Goal: Book appointment/travel/reservation

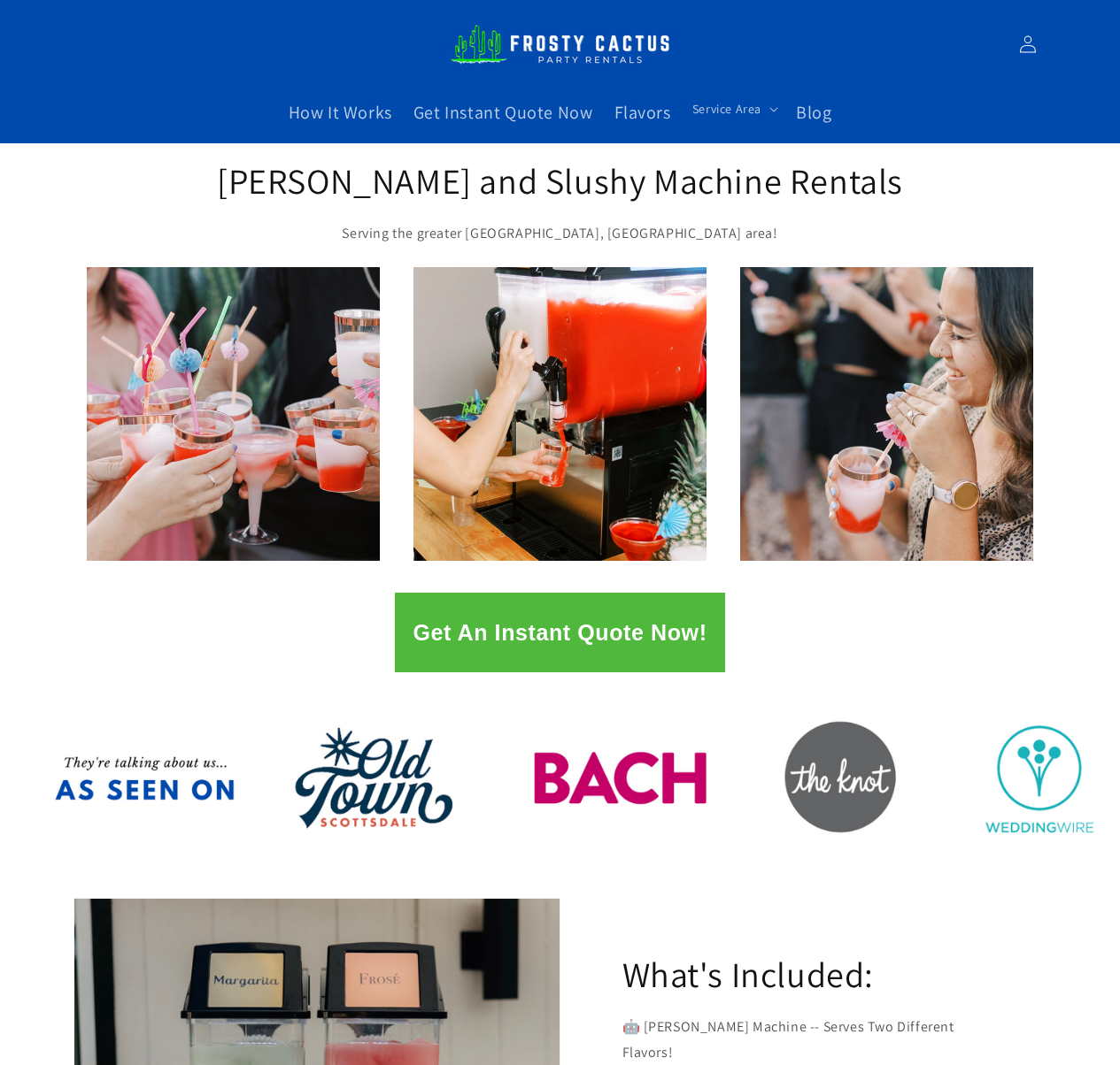
scroll to position [59, 0]
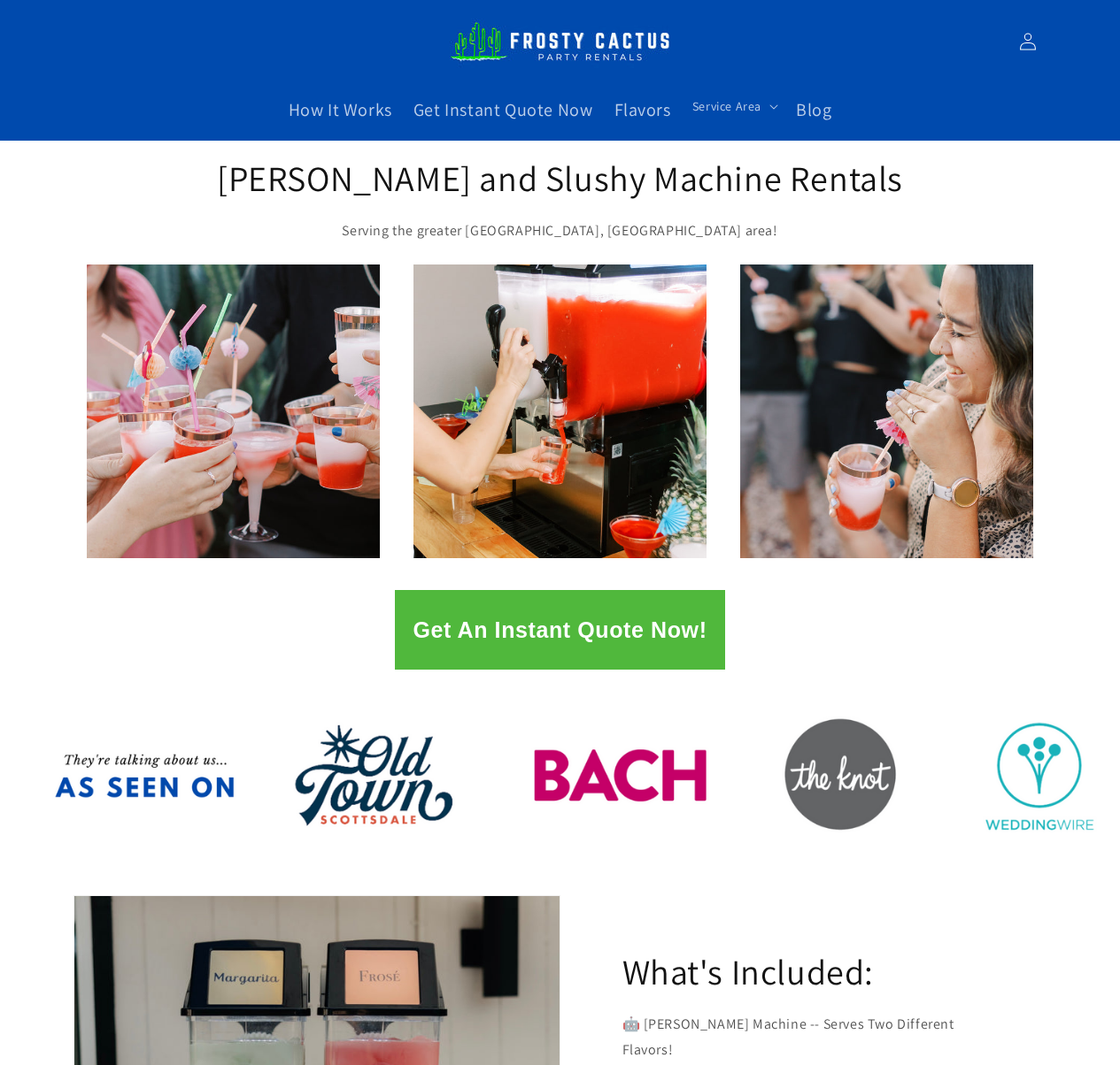
click at [664, 651] on button "Get An Instant Quote Now!" at bounding box center [559, 630] width 329 height 80
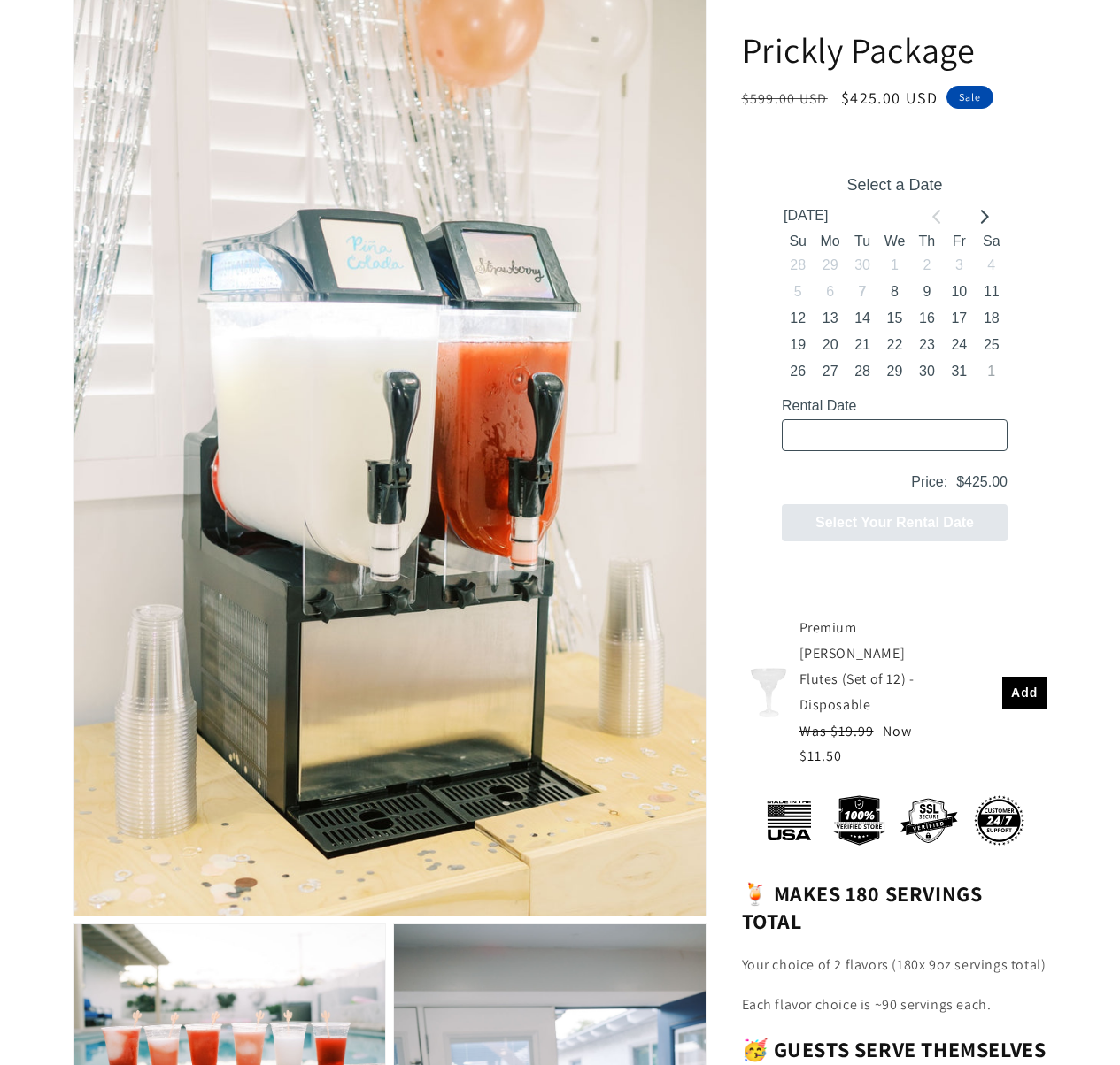
scroll to position [263, 0]
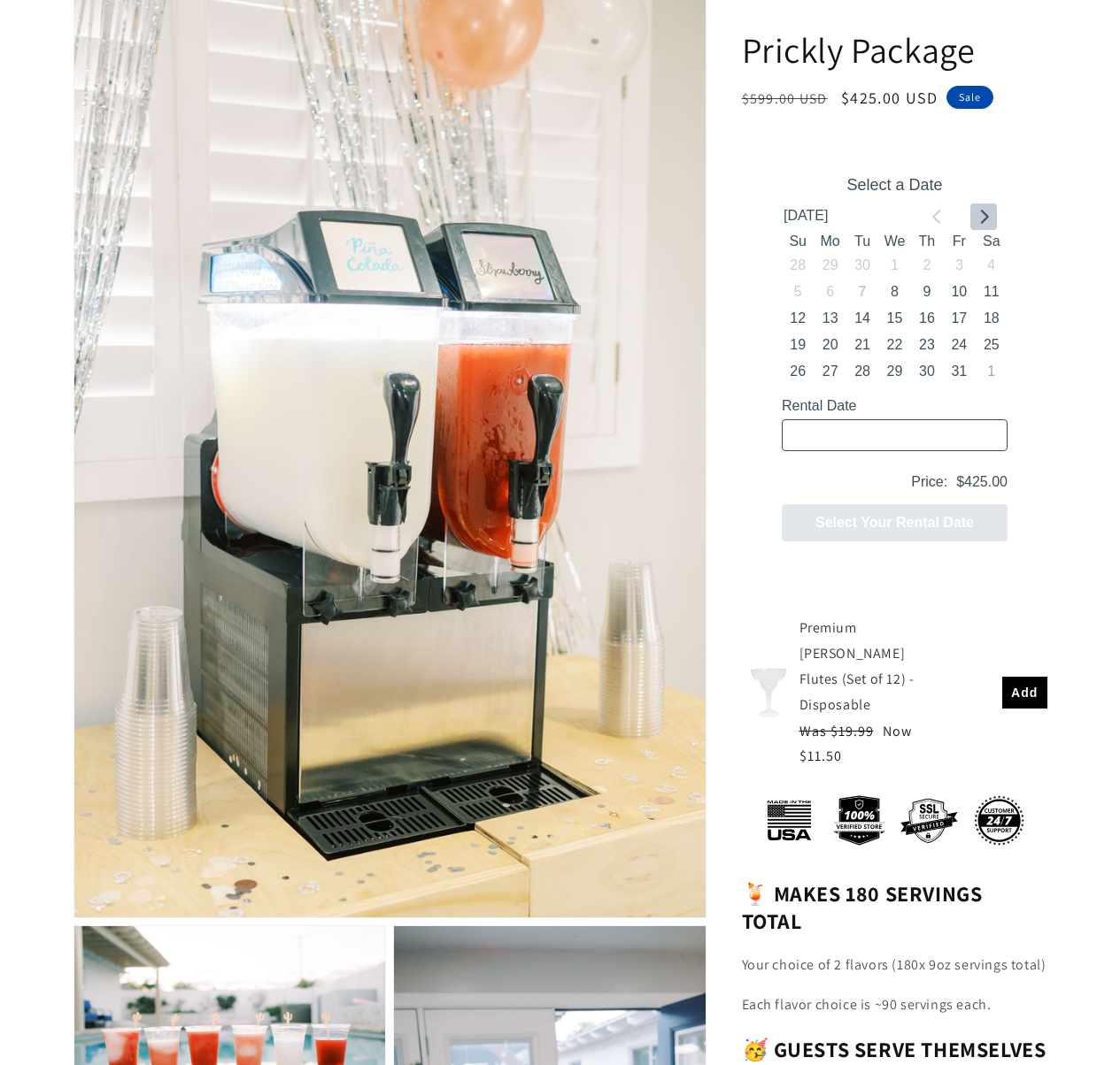
click at [975, 220] on button "Go to next month" at bounding box center [982, 216] width 26 height 26
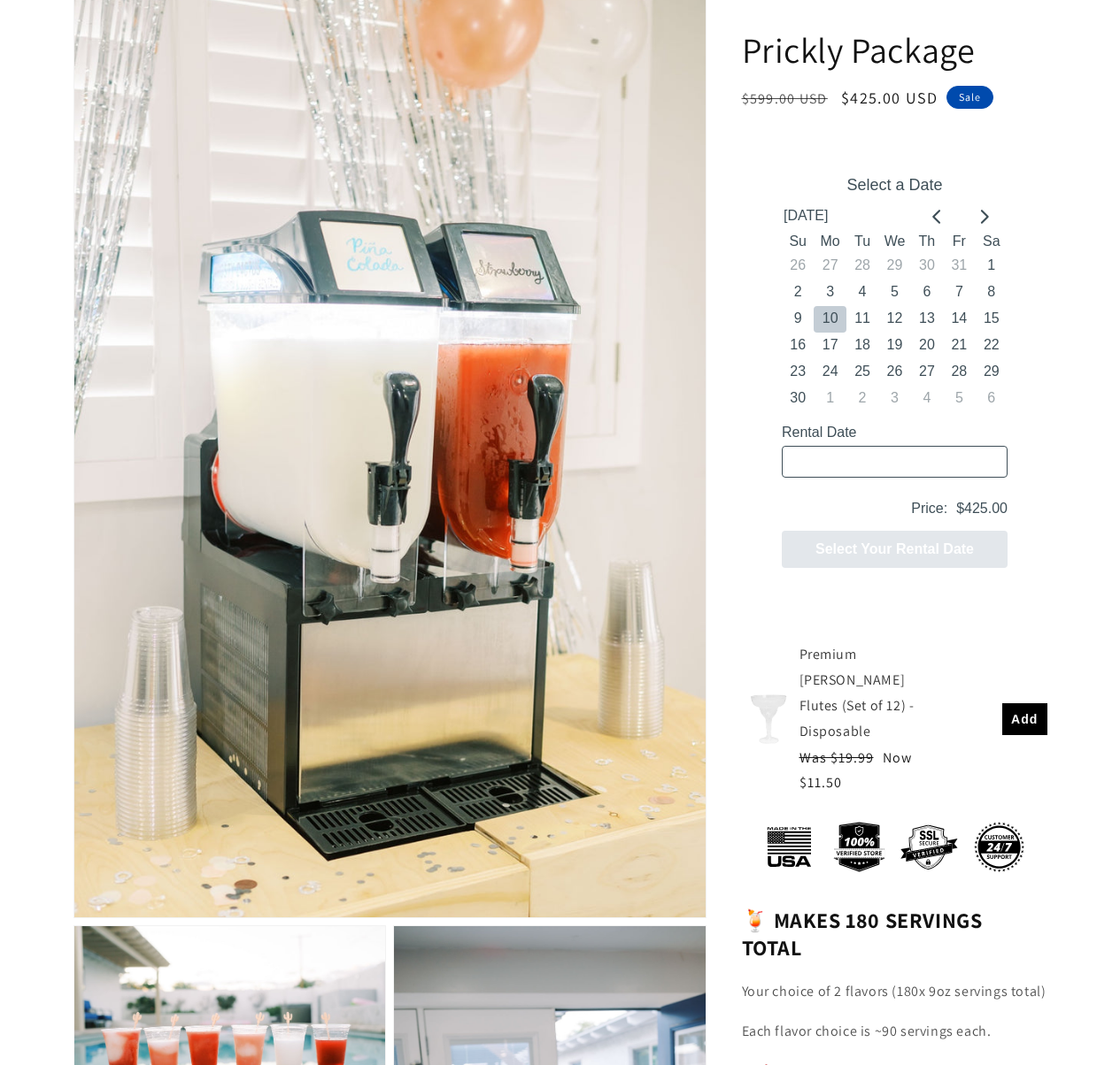
click at [838, 319] on button "10" at bounding box center [828, 319] width 32 height 26
click at [865, 317] on button "11" at bounding box center [861, 319] width 32 height 26
click at [832, 318] on button "10" at bounding box center [828, 319] width 32 height 26
type input "[DATE] / 6 spaces"
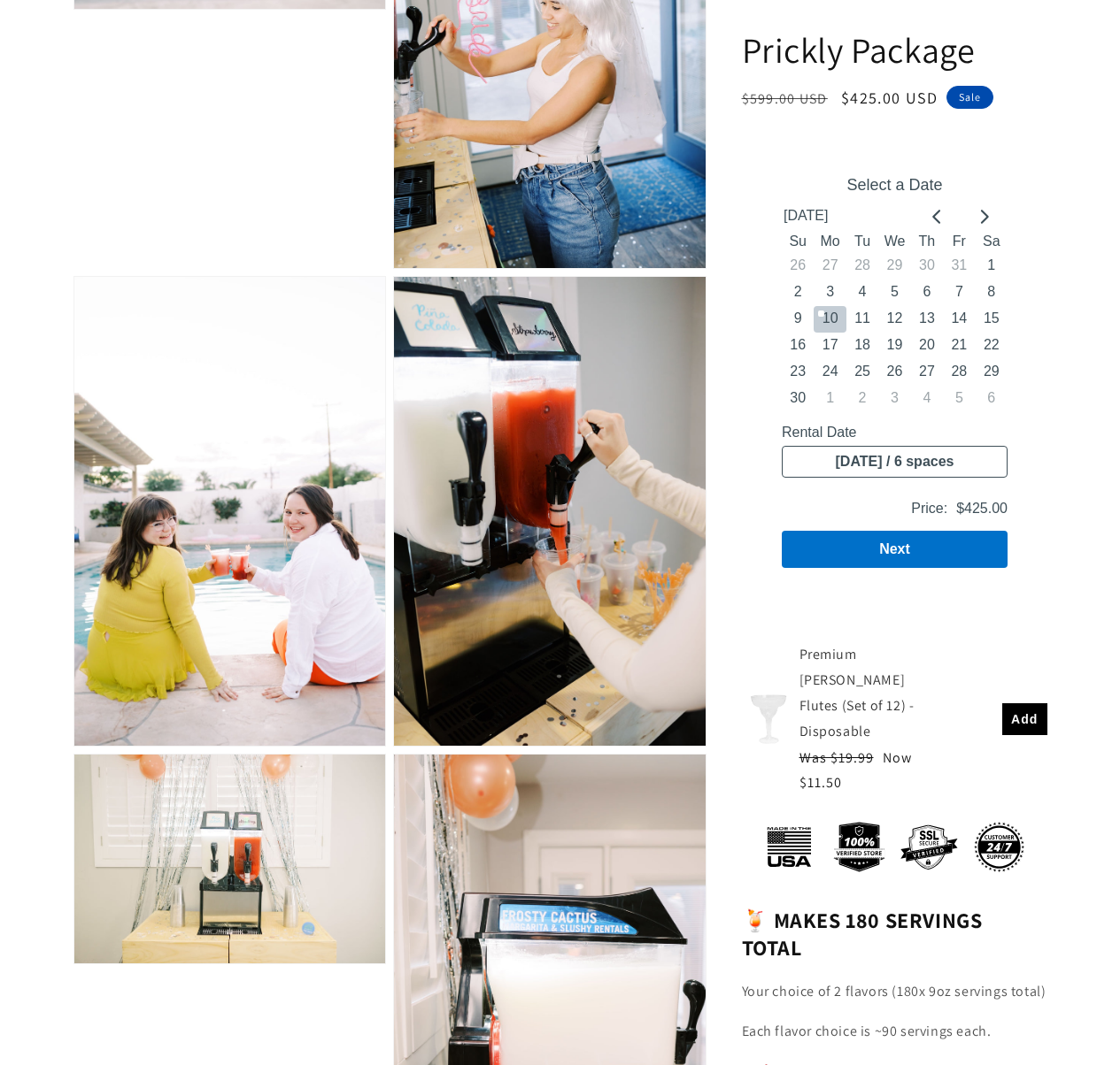
scroll to position [1392, 0]
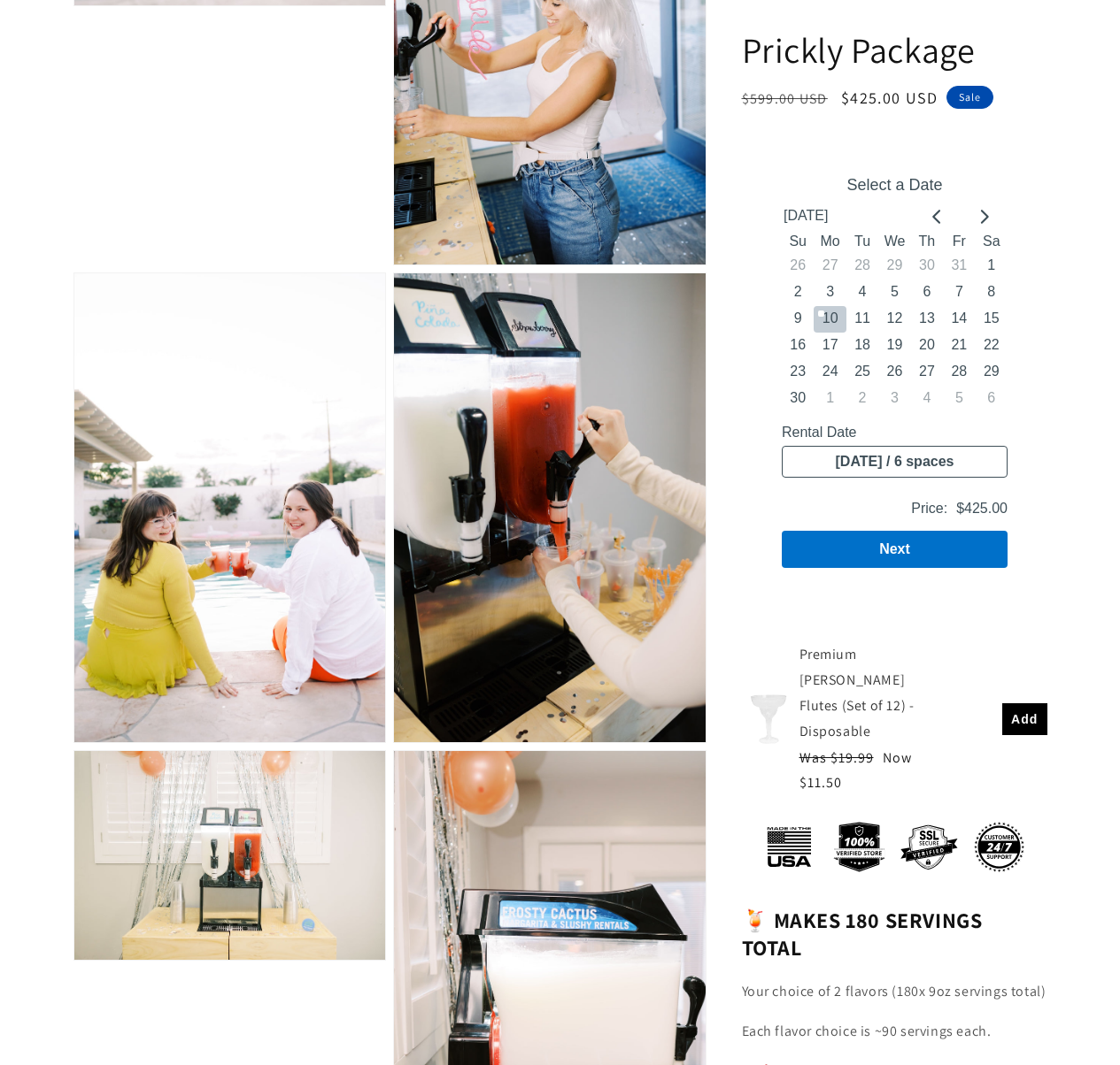
click at [971, 906] on b "🍹 MAKES 180 SERVINGS TOTAL" at bounding box center [862, 933] width 241 height 55
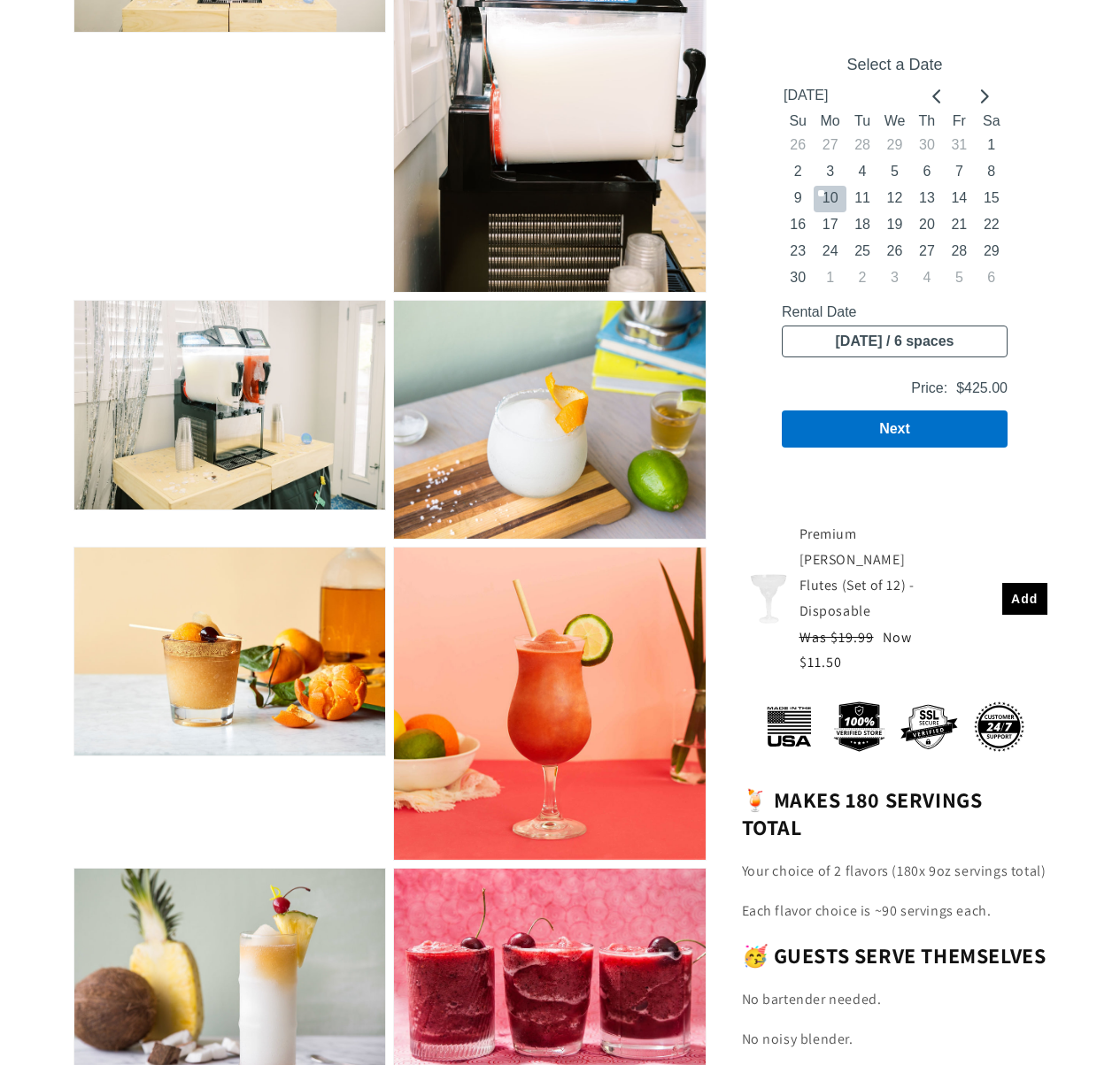
scroll to position [2234, 0]
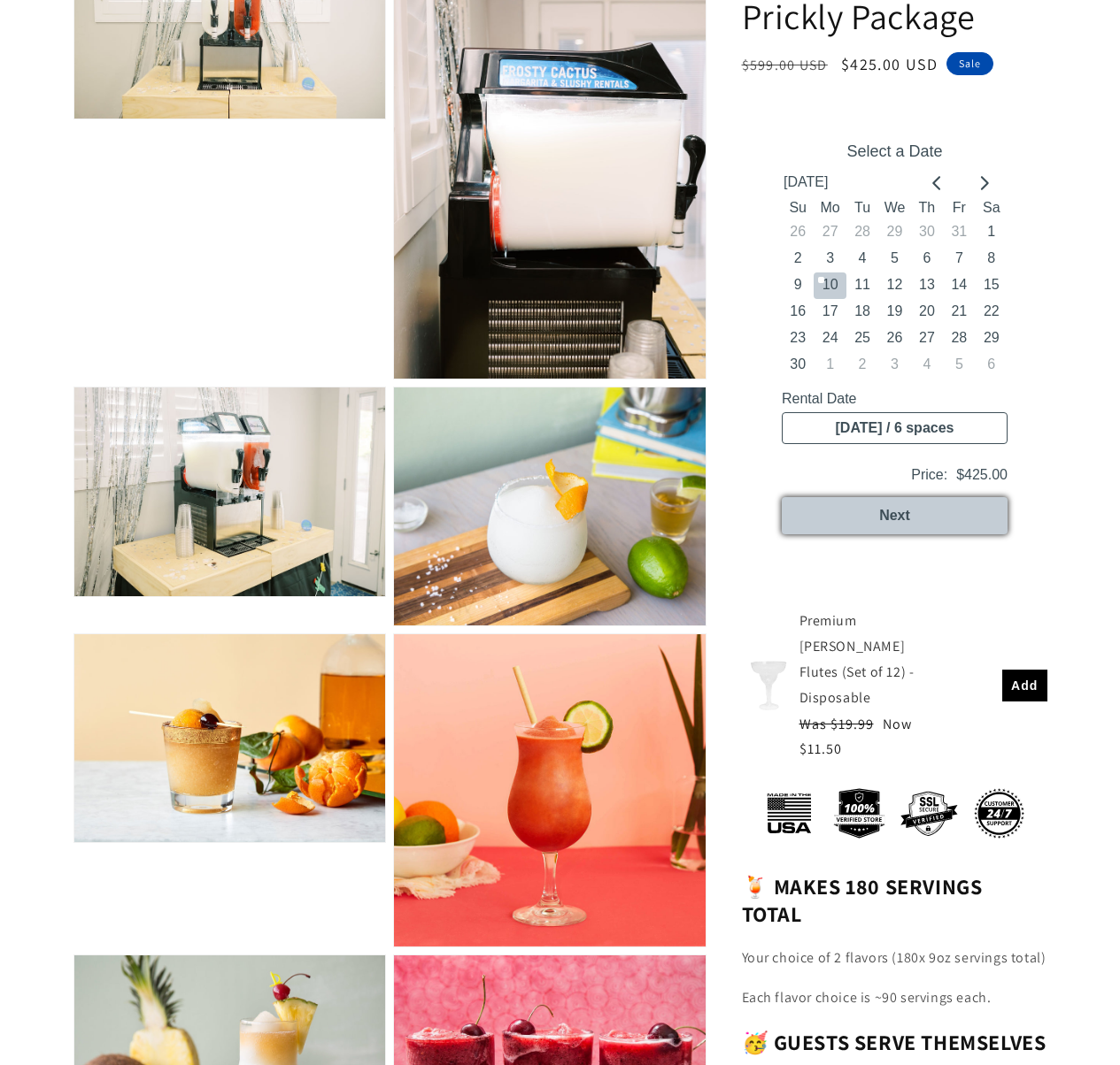
click at [936, 519] on button "Next" at bounding box center [894, 514] width 225 height 37
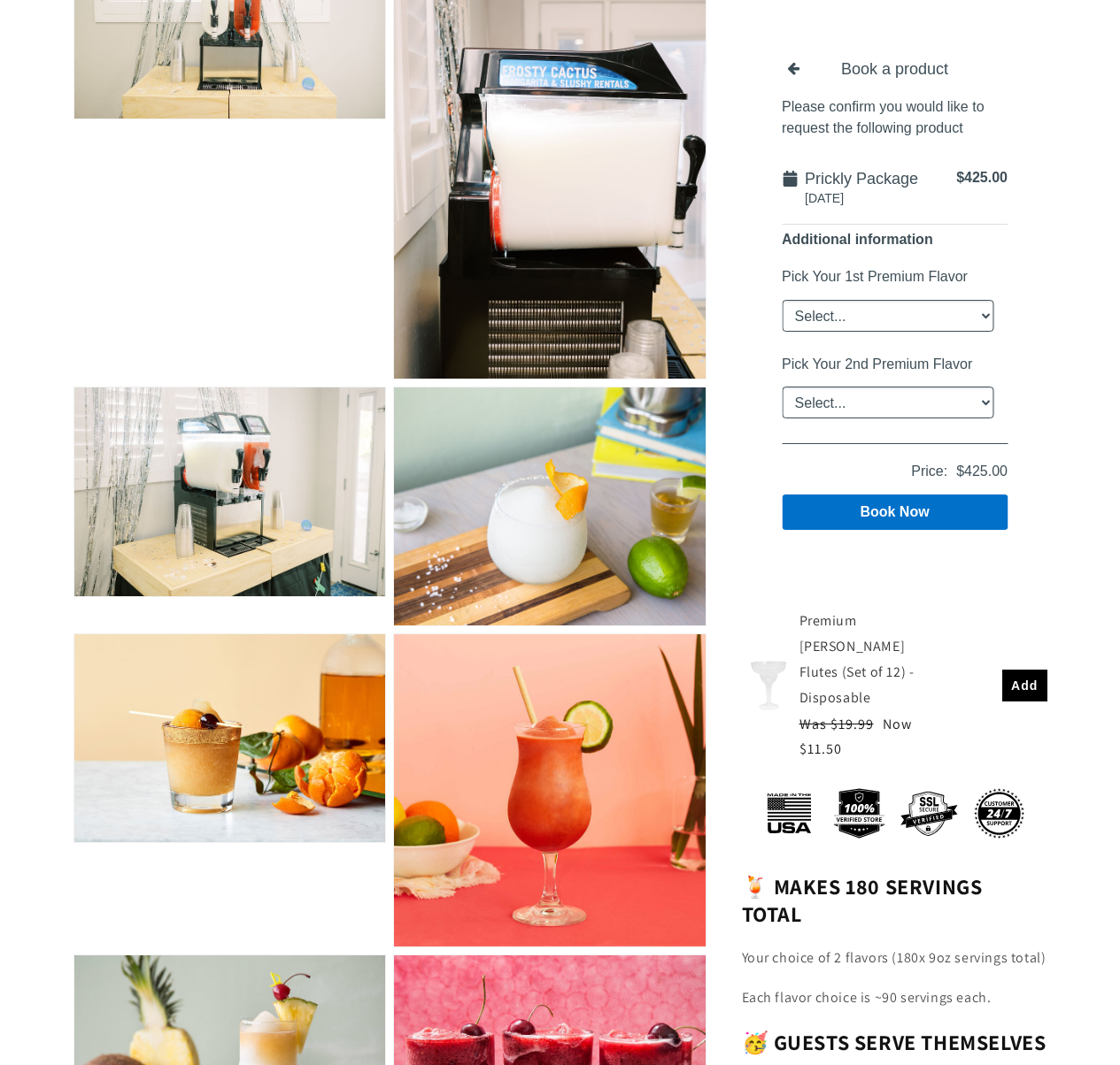
click at [964, 327] on select "Select... Classic [PERSON_NAME] Strawberry King Cake Daiquiri Apple Cider Summe…" at bounding box center [886, 314] width 212 height 32
select select "Classic [PERSON_NAME]"
click at [781, 299] on select "Select... Classic [PERSON_NAME] Strawberry King Cake Daiquiri Apple Cider Summe…" at bounding box center [886, 314] width 212 height 32
click at [946, 389] on select "Select... Classic [PERSON_NAME] Strawberry King Cake Daiquiri Apple Cider Summe…" at bounding box center [886, 401] width 212 height 32
select select "Strawberry"
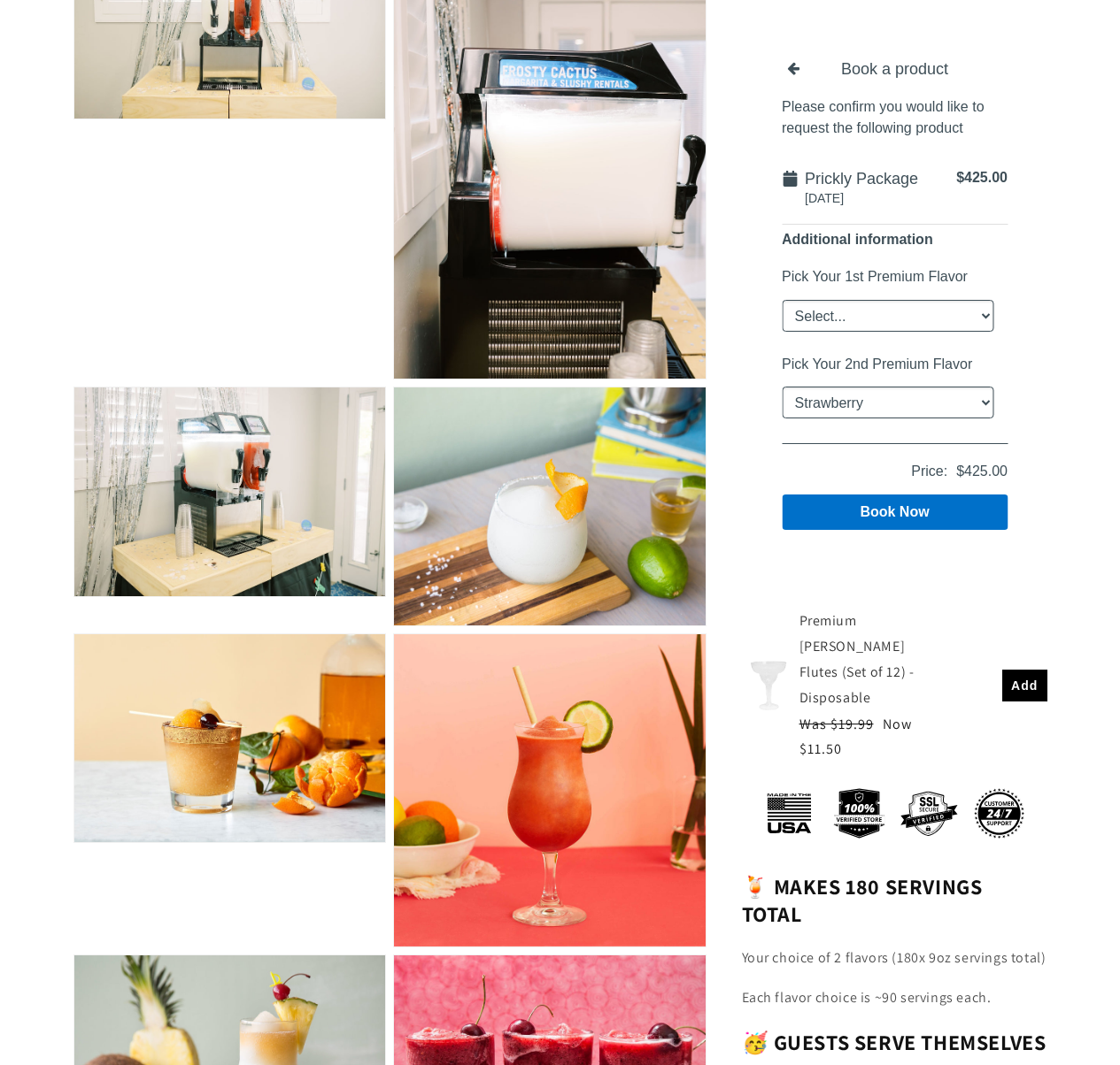
click at [781, 385] on select "Select... Classic [PERSON_NAME] Strawberry King Cake Daiquiri Apple Cider Summe…" at bounding box center [886, 401] width 212 height 32
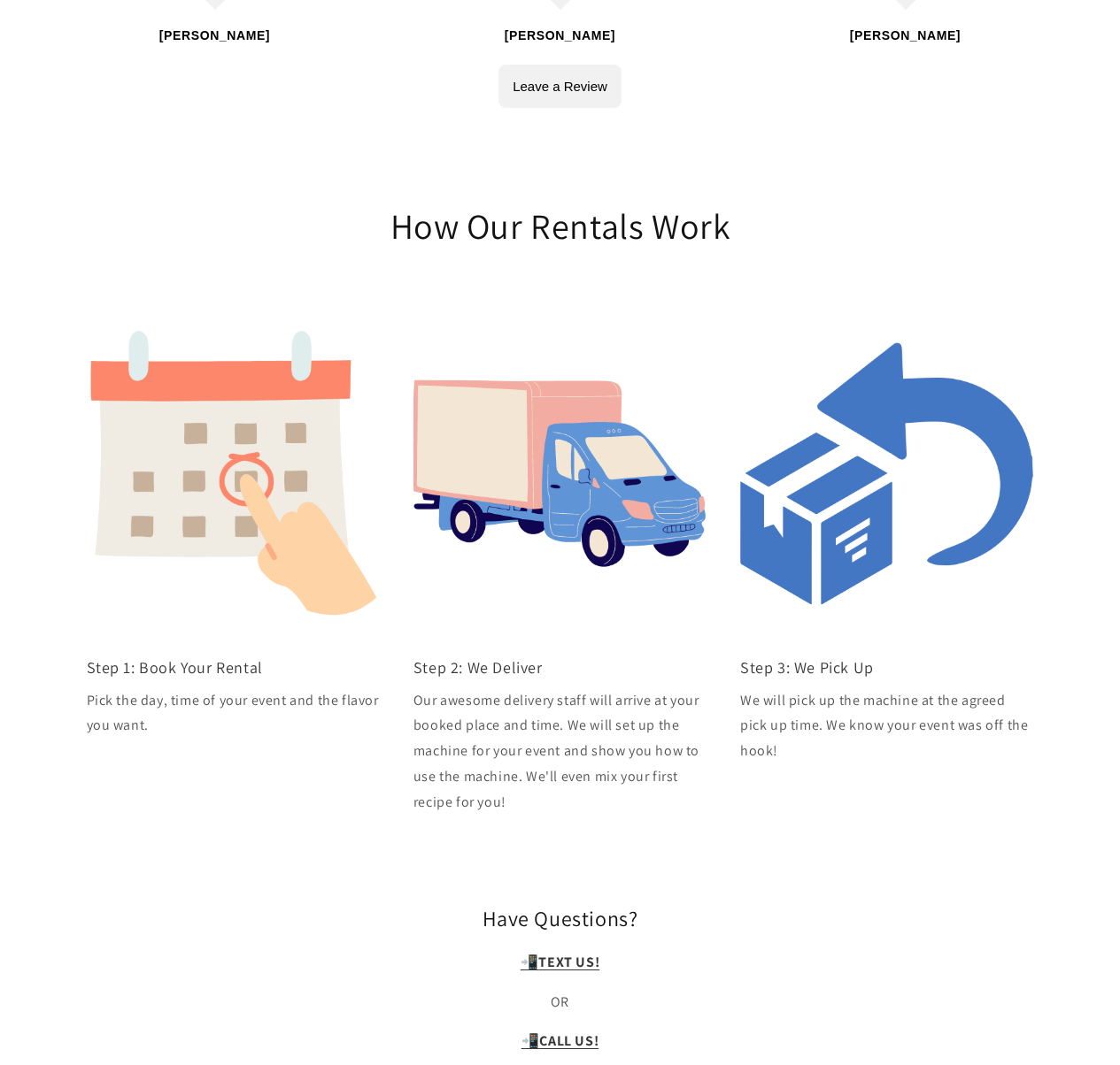
scroll to position [5633, 0]
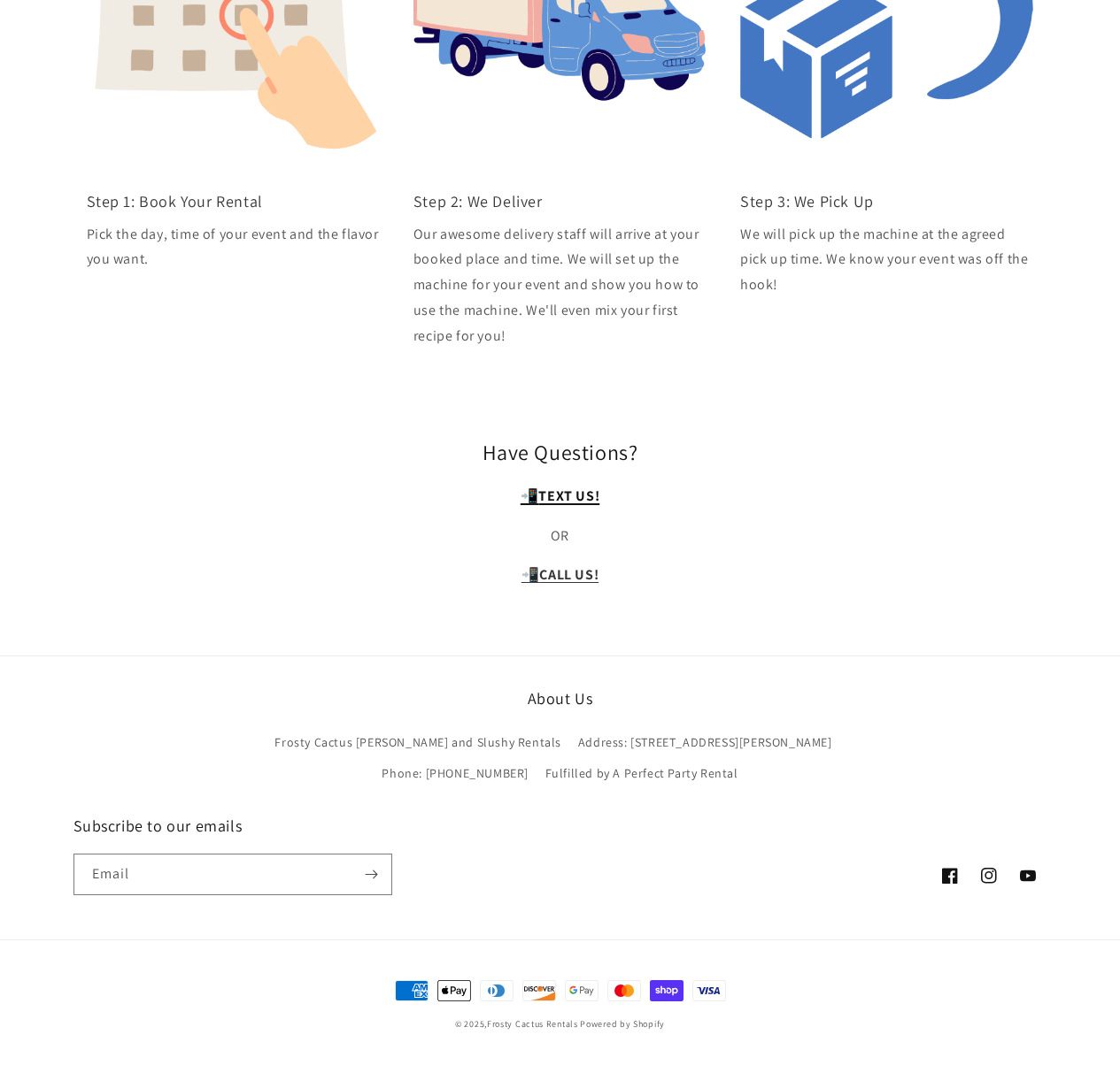
click at [566, 493] on strong "TEXT US!" at bounding box center [568, 495] width 61 height 18
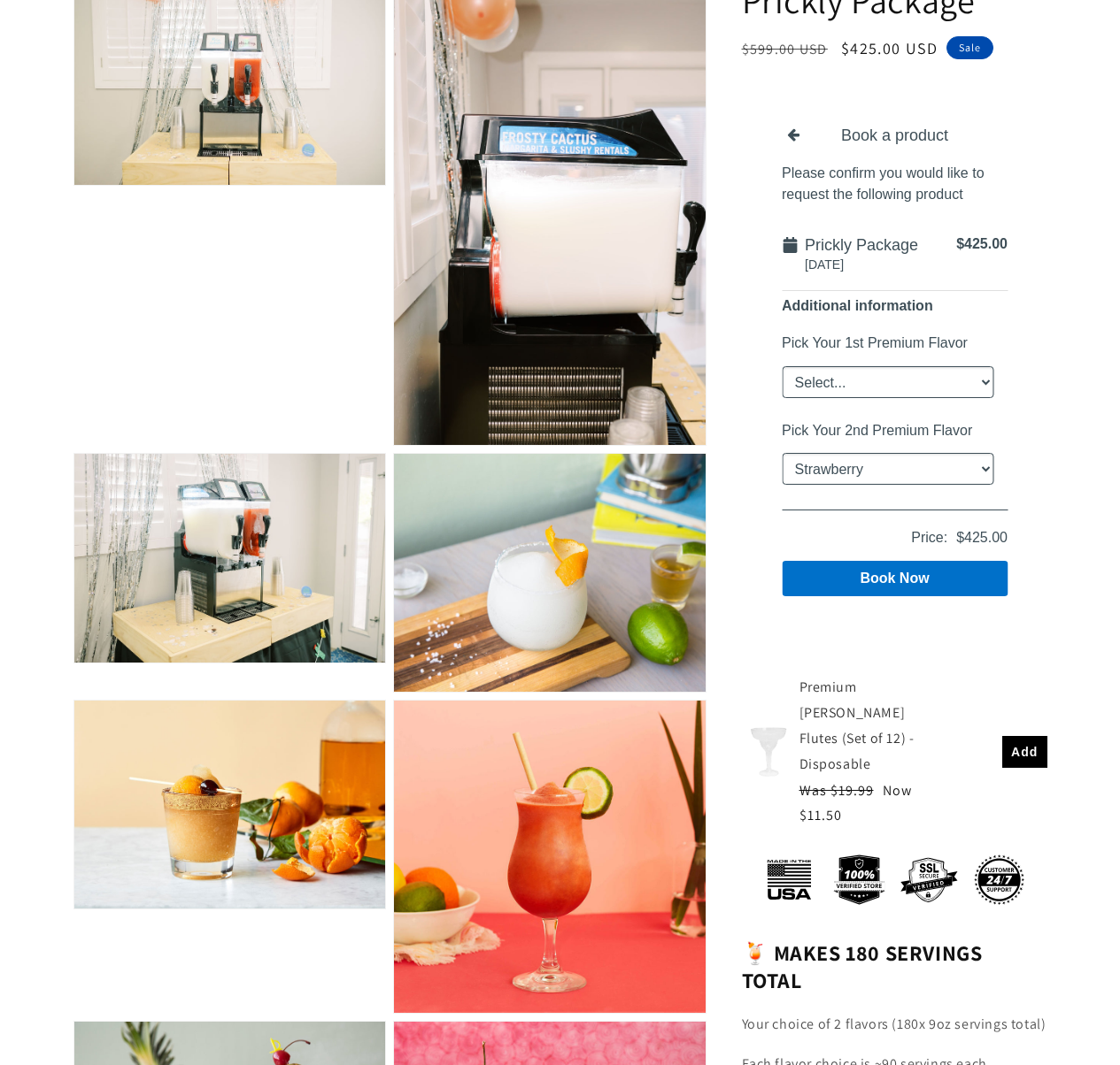
scroll to position [1708, 0]
